Goal: Task Accomplishment & Management: Use online tool/utility

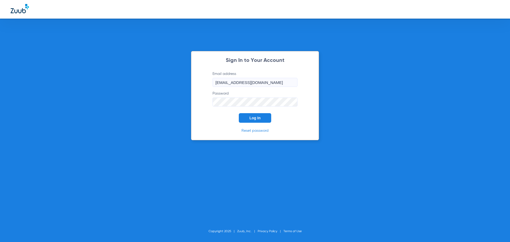
click at [240, 116] on button "Log In" at bounding box center [255, 118] width 32 height 10
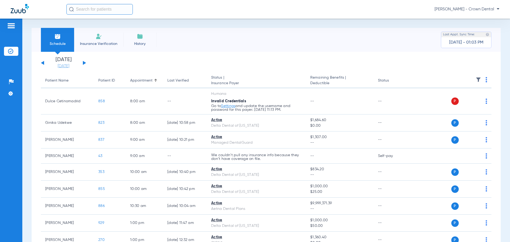
click at [63, 65] on link "[DATE]" at bounding box center [64, 65] width 32 height 5
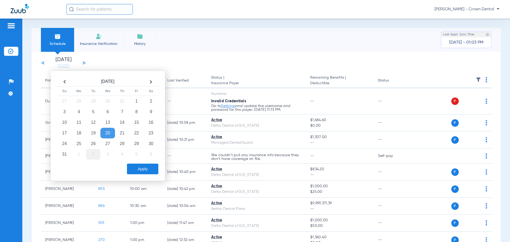
drag, startPoint x: 78, startPoint y: 144, endPoint x: 91, endPoint y: 152, distance: 15.2
click at [78, 144] on td "25" at bounding box center [79, 143] width 14 height 11
click at [140, 171] on button "Apply" at bounding box center [142, 169] width 31 height 11
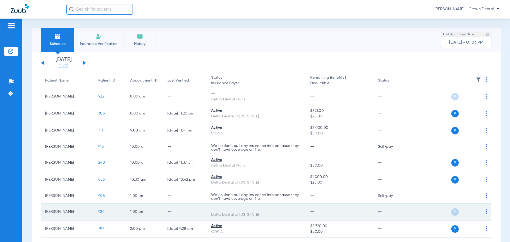
click at [486, 213] on img at bounding box center [487, 211] width 2 height 5
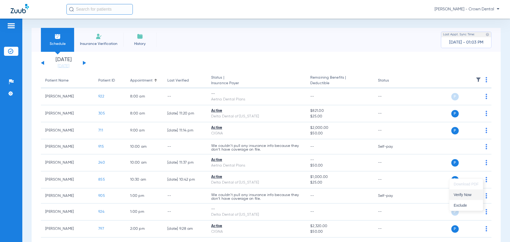
click at [469, 195] on span "Verify Now" at bounding box center [466, 195] width 25 height 4
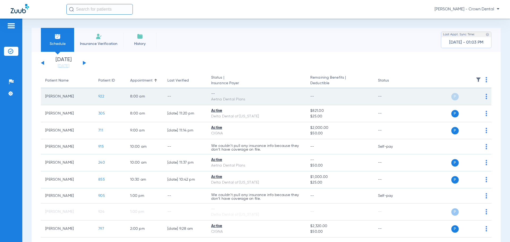
click at [481, 97] on div "P S" at bounding box center [449, 96] width 78 height 7
click at [486, 97] on img at bounding box center [487, 96] width 2 height 5
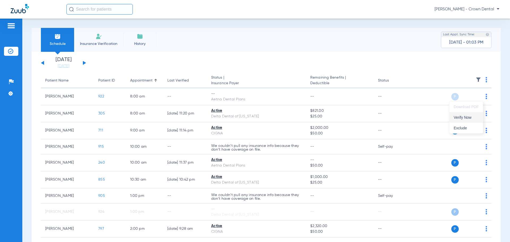
click at [474, 117] on span "Verify Now" at bounding box center [466, 118] width 25 height 4
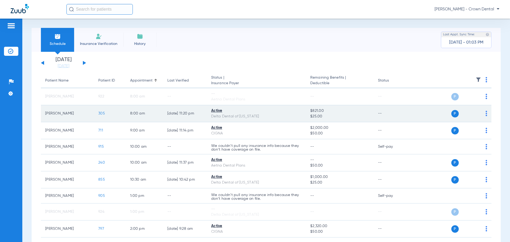
scroll to position [27, 0]
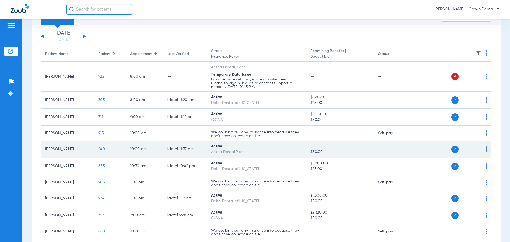
click at [100, 149] on span "240" at bounding box center [101, 149] width 7 height 4
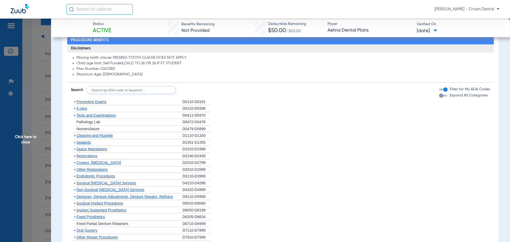
scroll to position [444, 0]
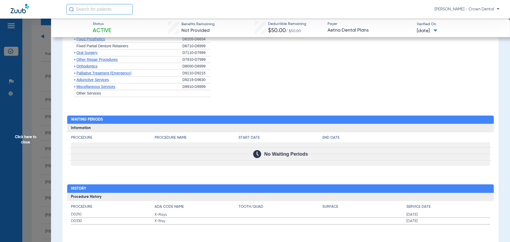
click at [22, 103] on span "Click here to close" at bounding box center [25, 140] width 51 height 242
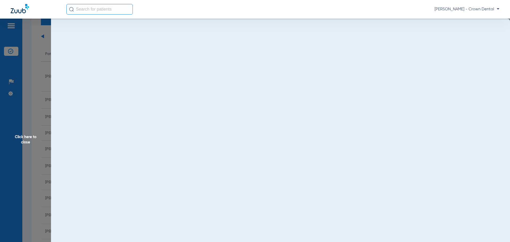
scroll to position [0, 0]
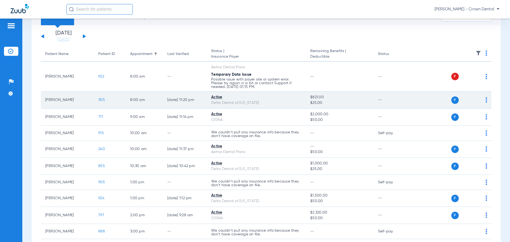
click at [100, 101] on span "305" at bounding box center [101, 100] width 7 height 4
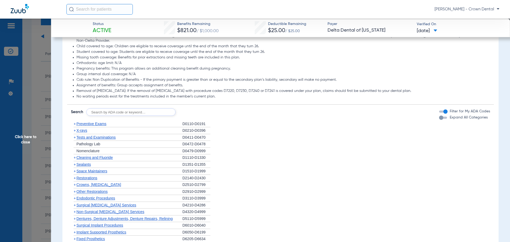
scroll to position [282, 0]
click at [44, 116] on span "Click here to close" at bounding box center [25, 140] width 51 height 242
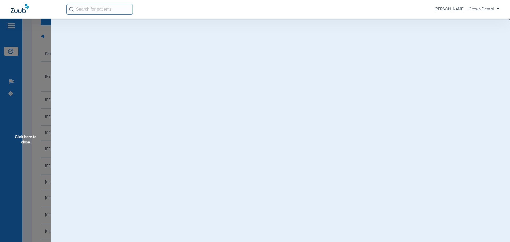
scroll to position [0, 0]
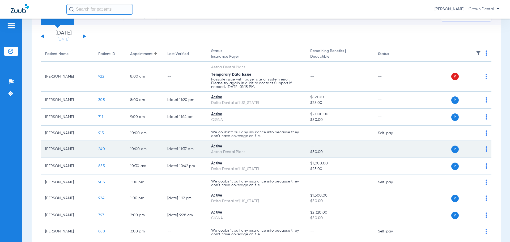
click at [100, 148] on span "240" at bounding box center [101, 149] width 7 height 4
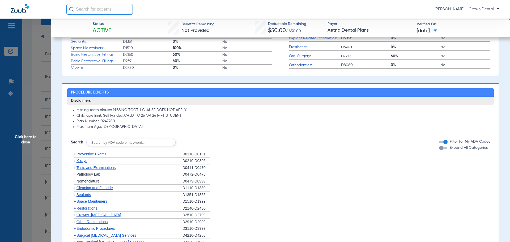
scroll to position [239, 0]
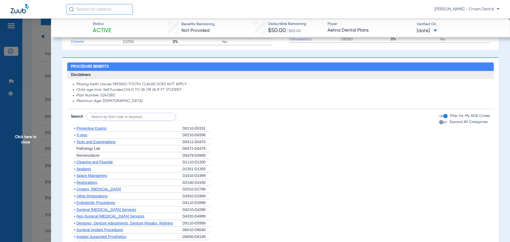
click at [98, 129] on span "Preventive Exams" at bounding box center [92, 128] width 30 height 4
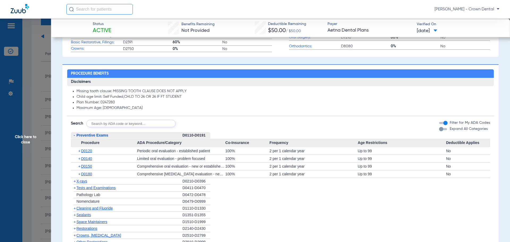
scroll to position [213, 0]
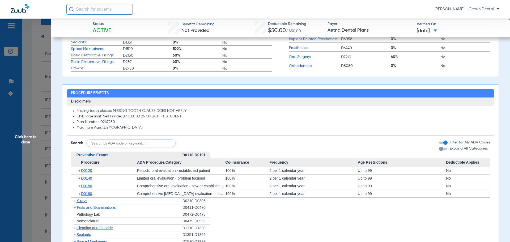
click at [43, 107] on span "Click here to close" at bounding box center [25, 140] width 51 height 242
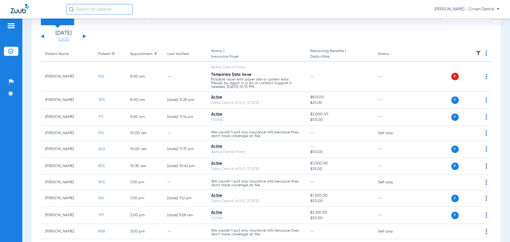
click at [58, 41] on link "[DATE]" at bounding box center [64, 39] width 32 height 5
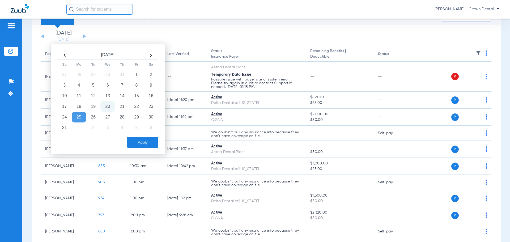
click at [109, 104] on td "20" at bounding box center [107, 106] width 14 height 11
click at [140, 140] on button "Apply" at bounding box center [142, 142] width 31 height 11
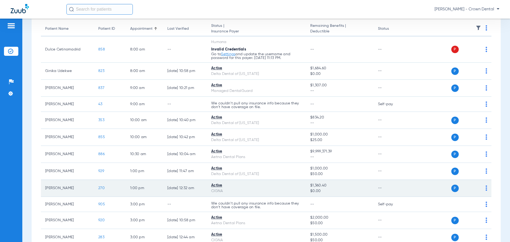
scroll to position [53, 0]
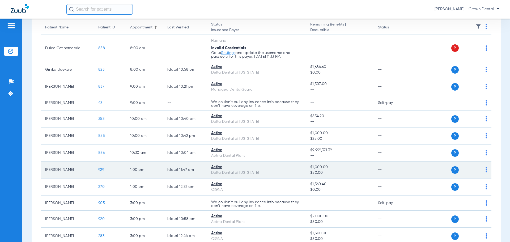
click at [100, 169] on span "929" at bounding box center [101, 170] width 6 height 4
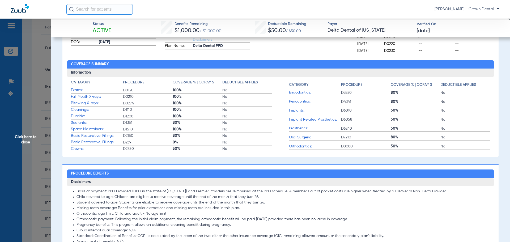
scroll to position [0, 0]
